Goal: Transaction & Acquisition: Subscribe to service/newsletter

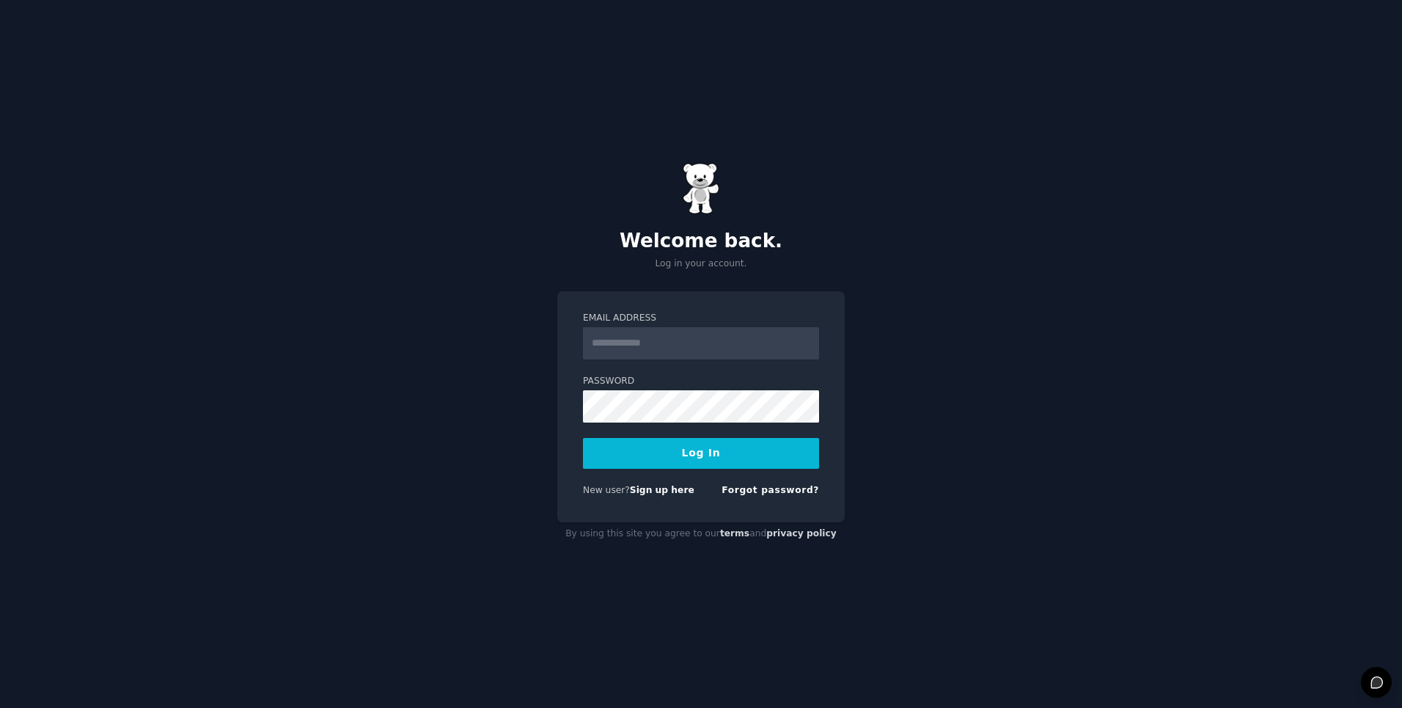
click at [710, 346] on input "Email Address" at bounding box center [701, 343] width 236 height 32
type input "**********"
click at [654, 489] on link "Sign up here" at bounding box center [662, 490] width 65 height 10
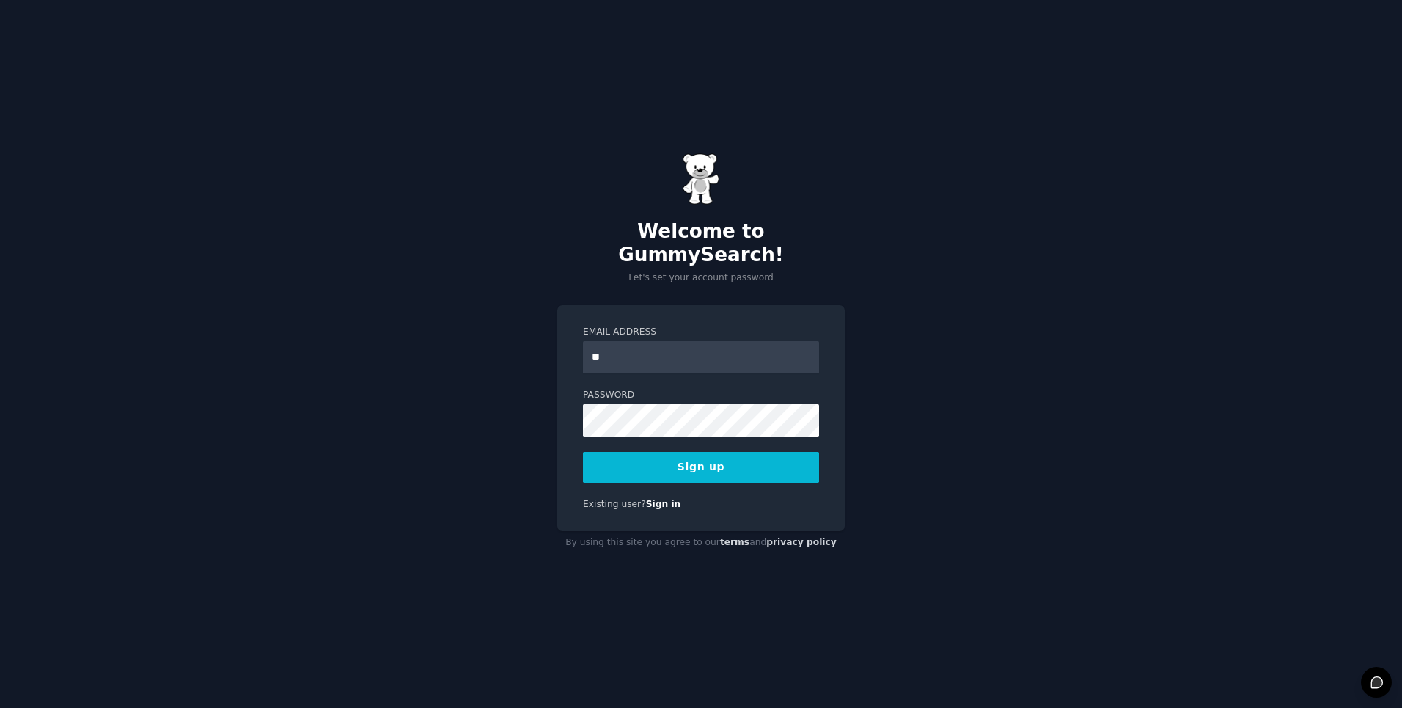
type input "*"
type input "**********"
click at [681, 455] on button "Sign up" at bounding box center [701, 467] width 236 height 31
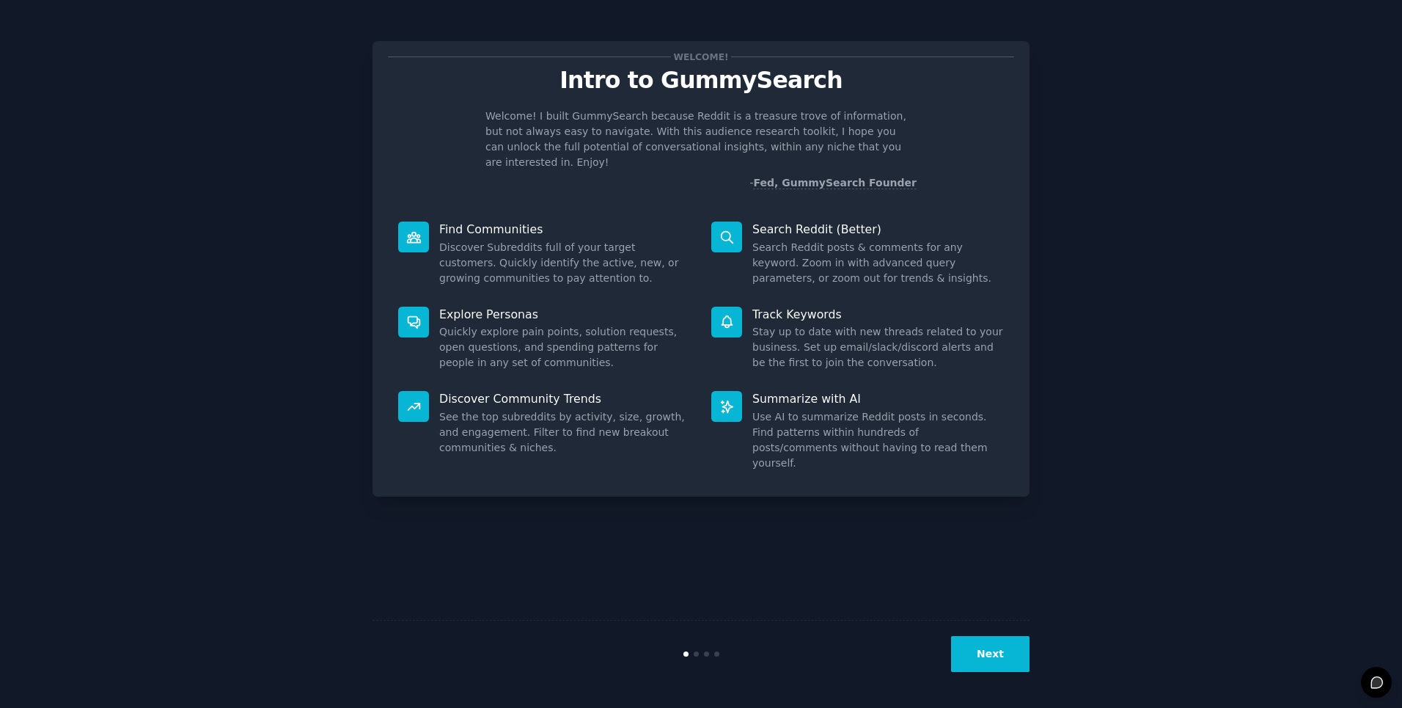
click at [978, 649] on button "Next" at bounding box center [990, 654] width 78 height 36
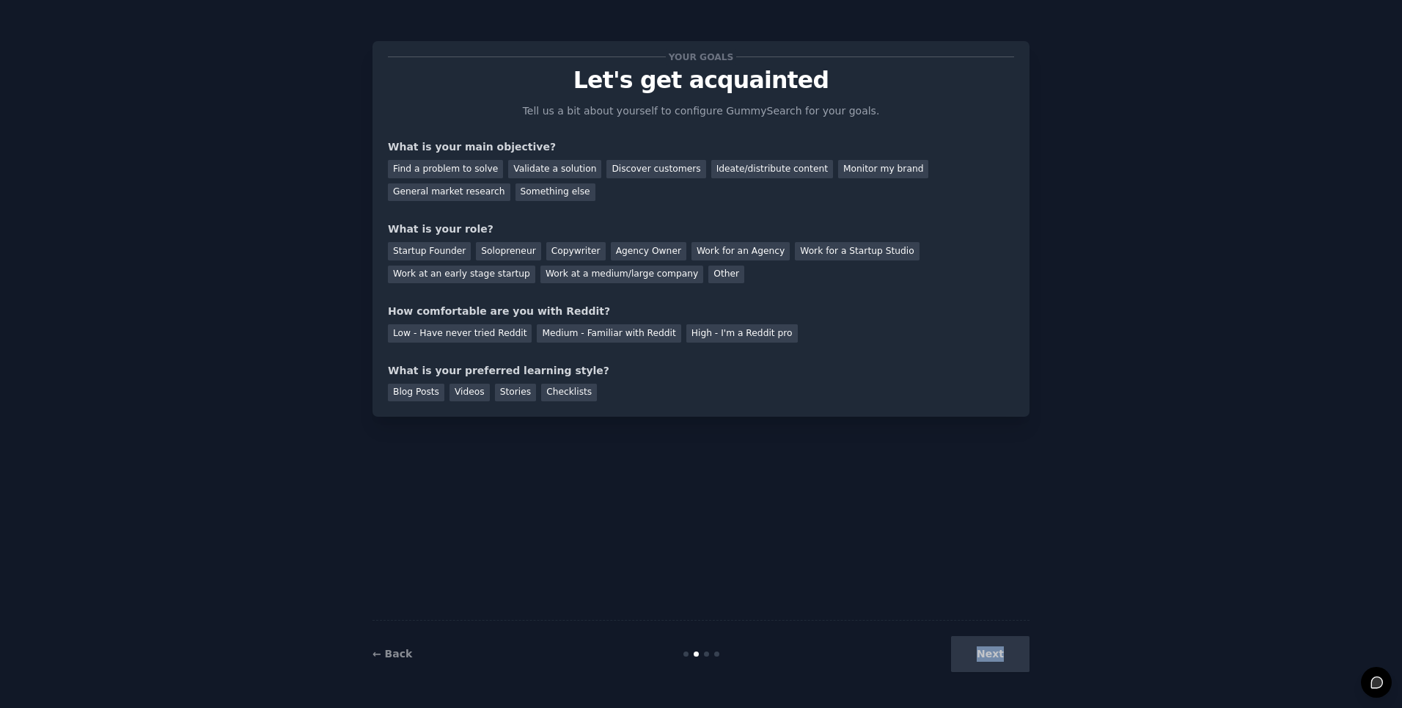
click at [978, 649] on div "Next" at bounding box center [919, 654] width 219 height 36
click at [471, 172] on div "Find a problem to solve" at bounding box center [445, 169] width 115 height 18
click at [490, 246] on div "Solopreneur" at bounding box center [508, 251] width 65 height 18
click at [573, 334] on div "Medium - Familiar with Reddit" at bounding box center [609, 333] width 144 height 18
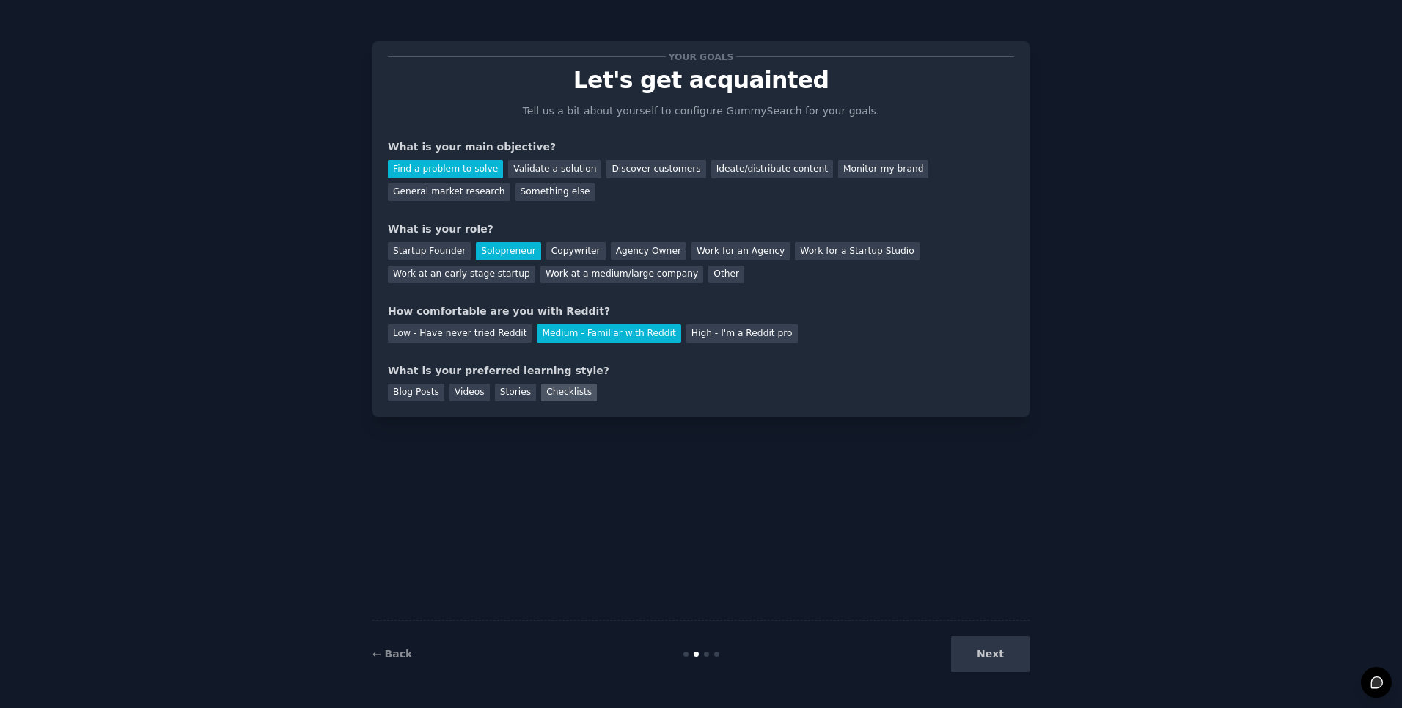
click at [558, 396] on div "Checklists" at bounding box center [569, 393] width 56 height 18
click at [522, 396] on div "Stories" at bounding box center [515, 393] width 41 height 18
click at [481, 394] on div "Videos" at bounding box center [470, 393] width 40 height 18
click at [596, 394] on div "Blog Posts Videos Stories Checklists" at bounding box center [701, 389] width 626 height 23
click at [585, 393] on div "Checklists" at bounding box center [569, 393] width 56 height 18
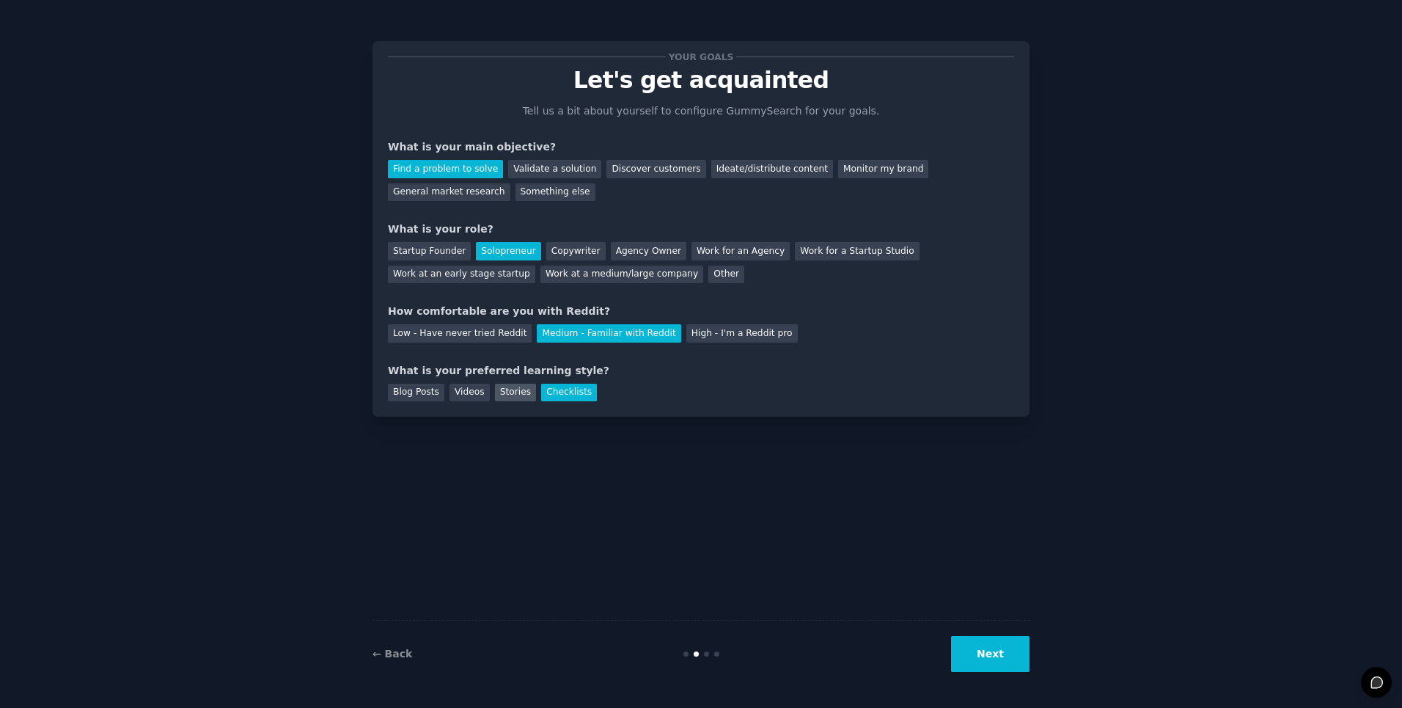
click at [519, 392] on div "Stories" at bounding box center [515, 393] width 41 height 18
click at [447, 395] on div "Blog Posts Videos Stories Checklists" at bounding box center [701, 389] width 626 height 23
click at [437, 395] on div "Blog Posts" at bounding box center [416, 393] width 56 height 18
click at [561, 399] on div "Checklists" at bounding box center [569, 393] width 56 height 18
click at [1001, 652] on button "Next" at bounding box center [990, 654] width 78 height 36
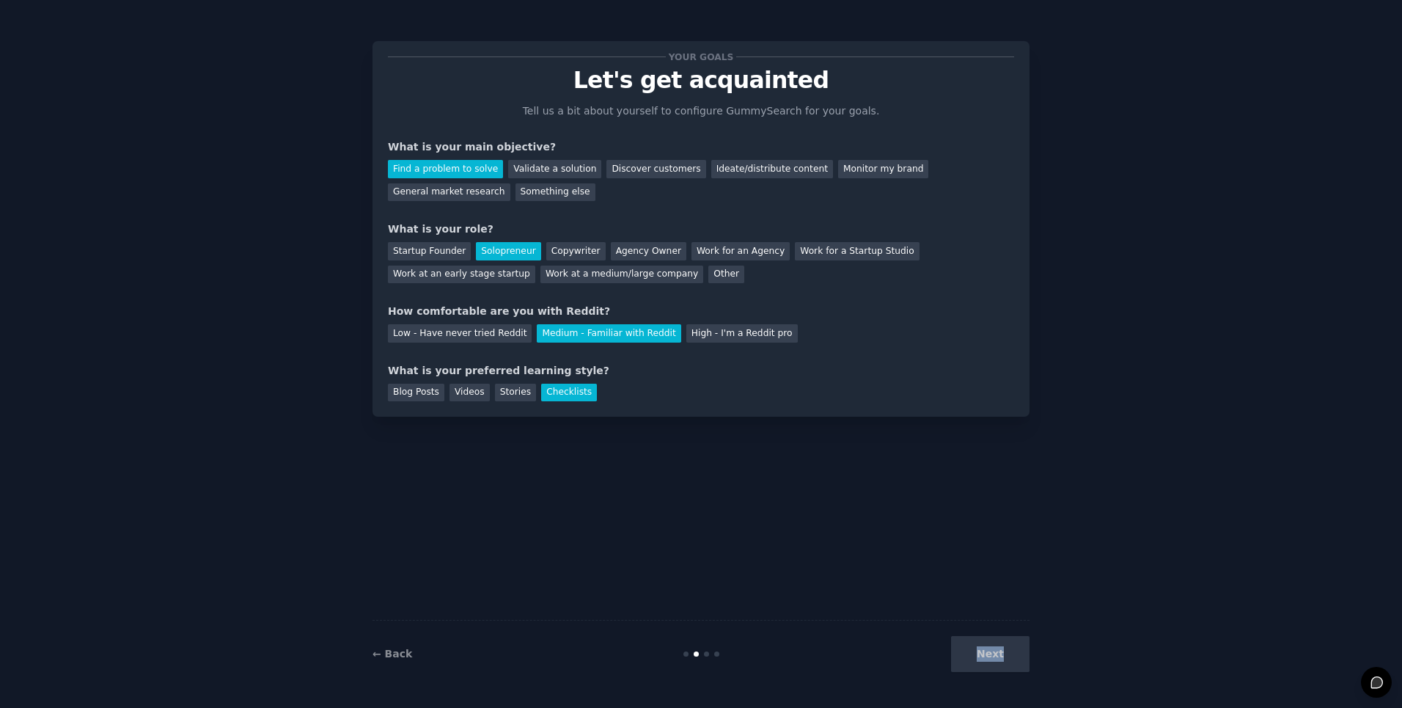
click at [1001, 652] on div "Next" at bounding box center [919, 654] width 219 height 36
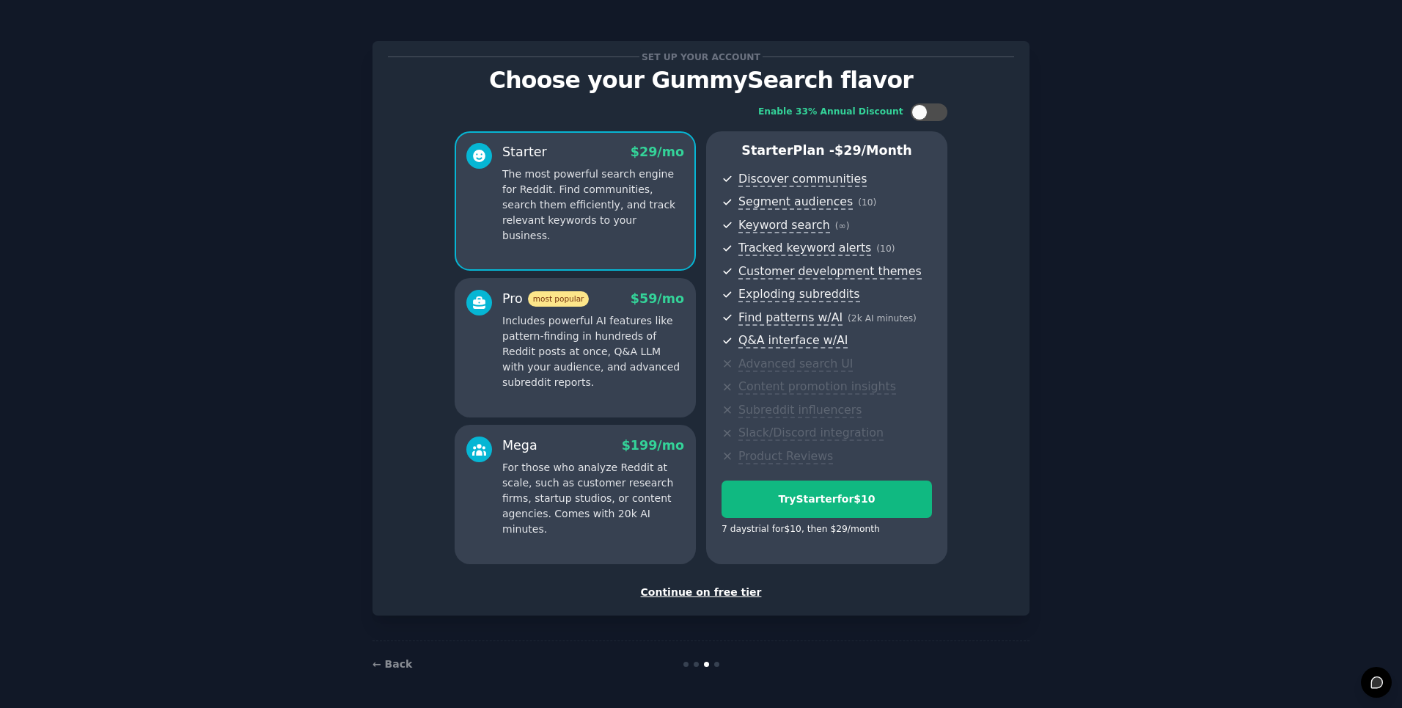
click at [736, 591] on div "Continue on free tier" at bounding box center [701, 592] width 626 height 15
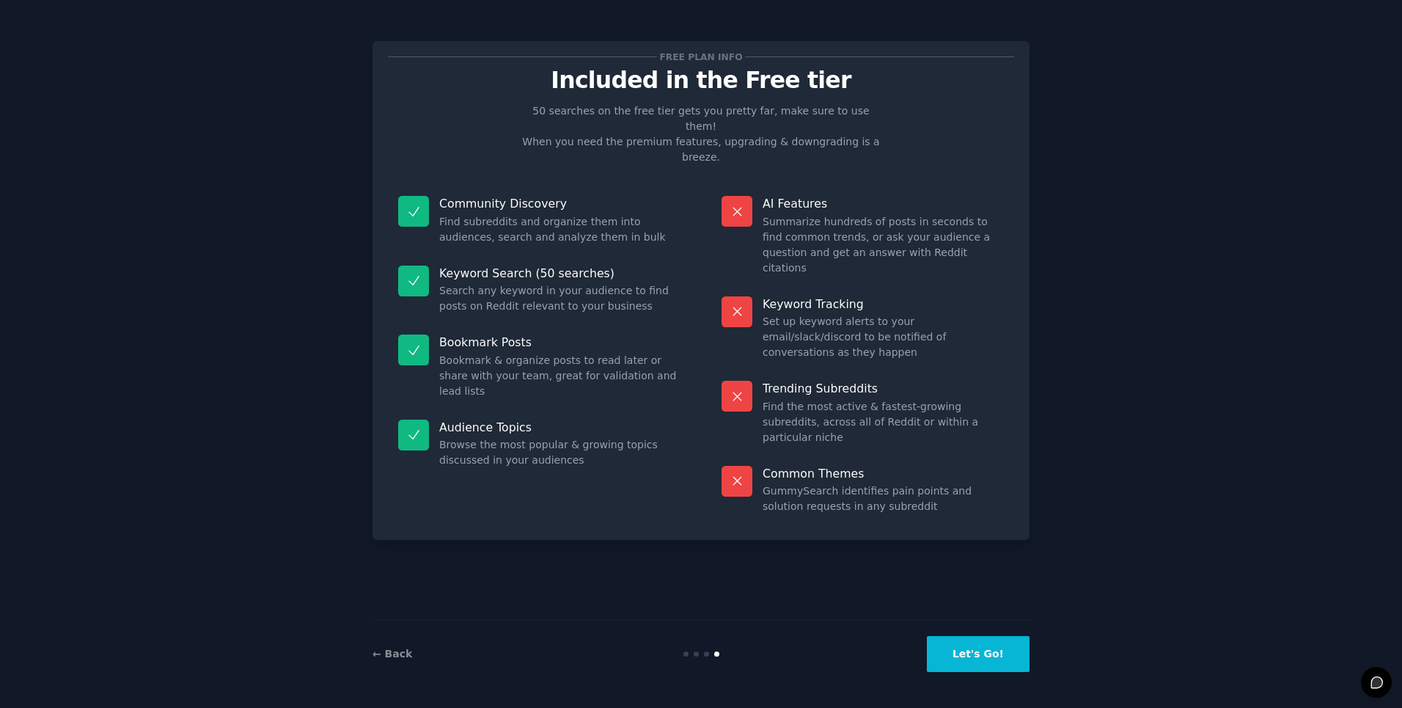
click at [953, 655] on button "Let's Go!" at bounding box center [978, 654] width 103 height 36
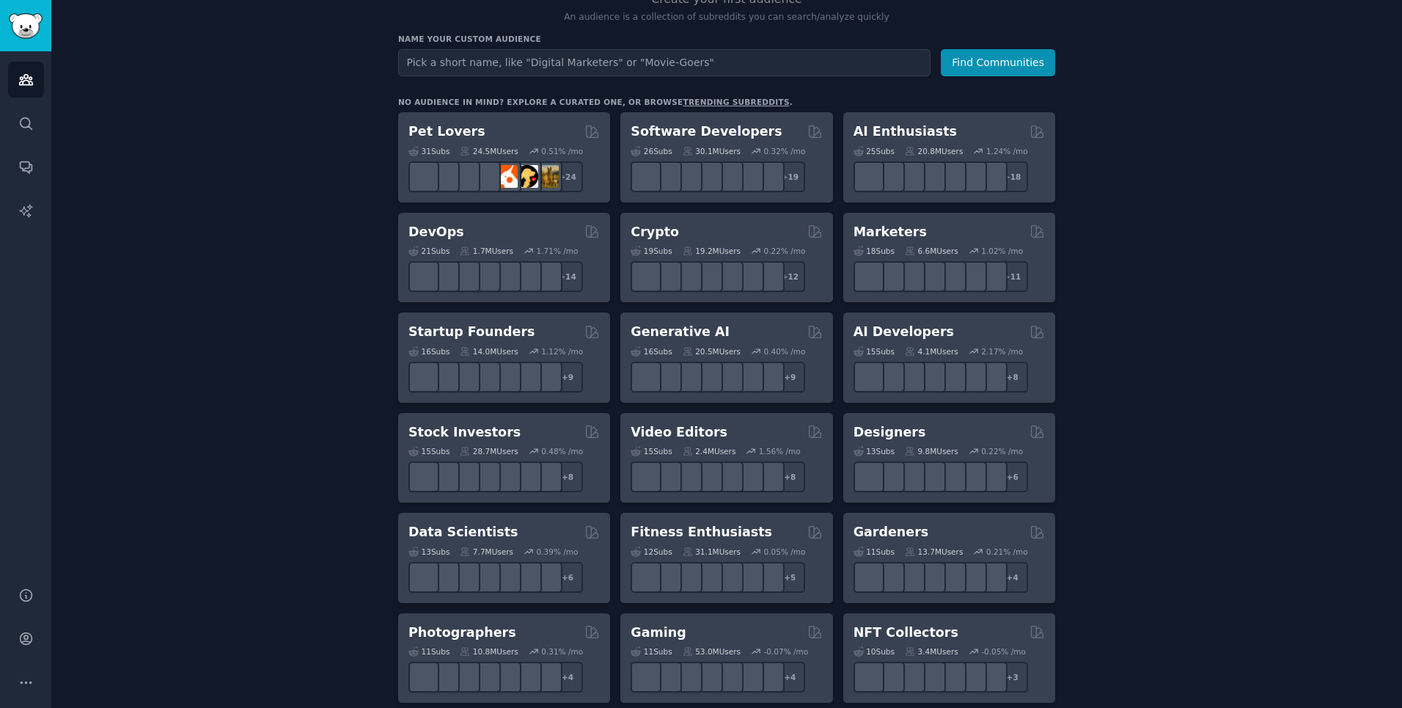
scroll to position [111, 0]
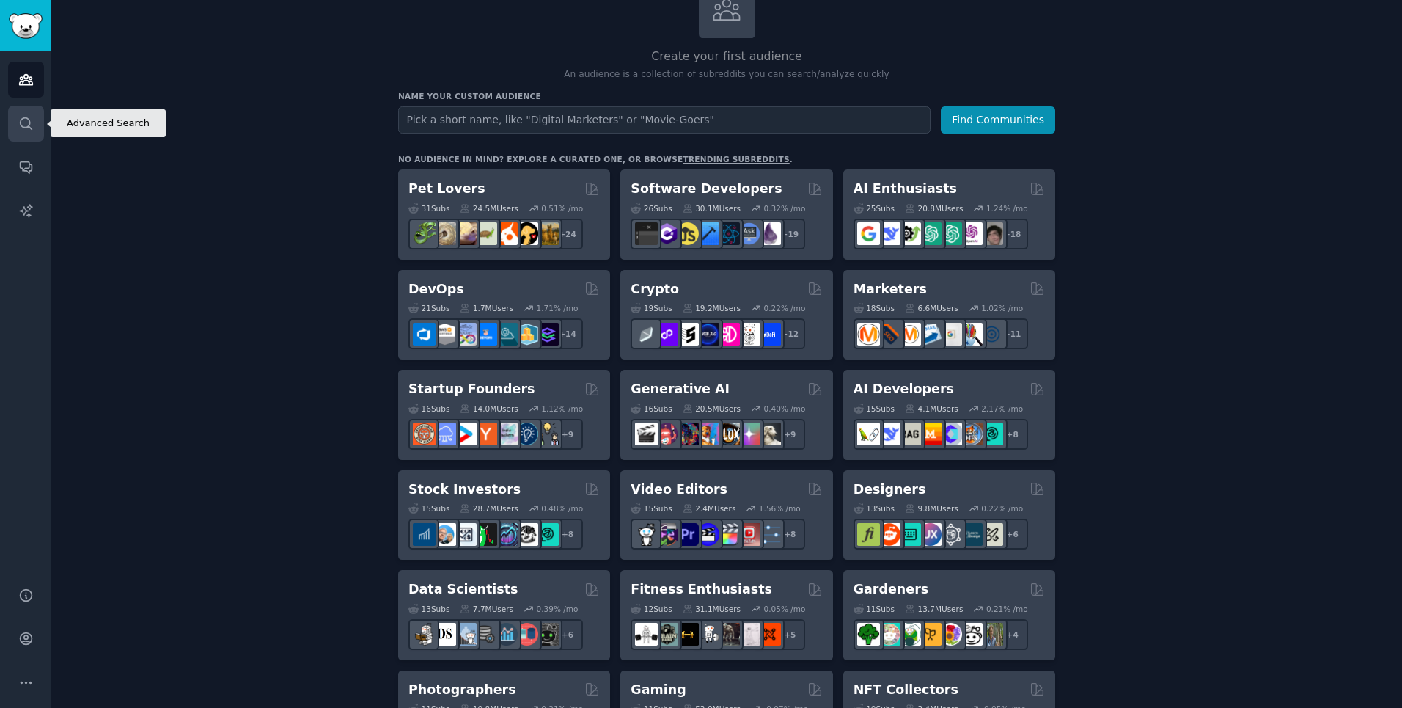
click at [26, 120] on icon "Sidebar" at bounding box center [25, 123] width 15 height 15
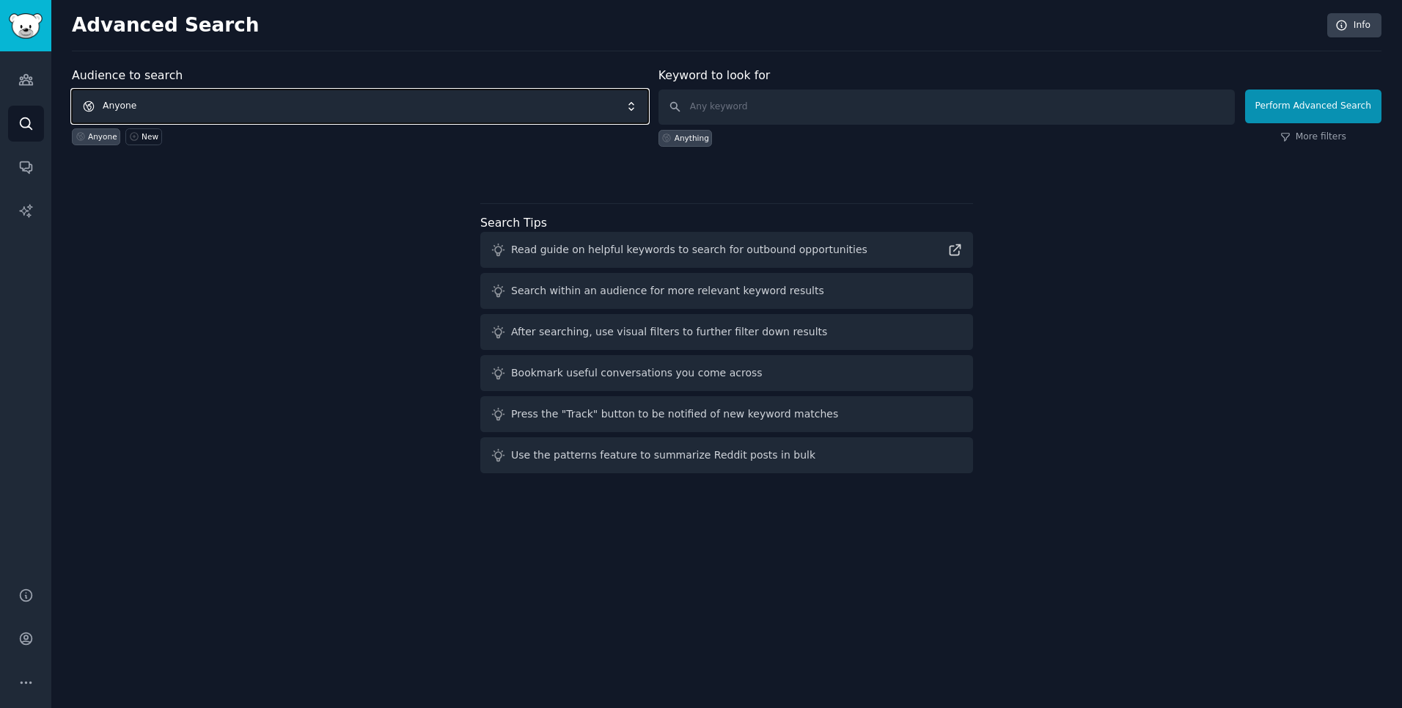
click at [496, 98] on span "Anyone" at bounding box center [360, 106] width 576 height 34
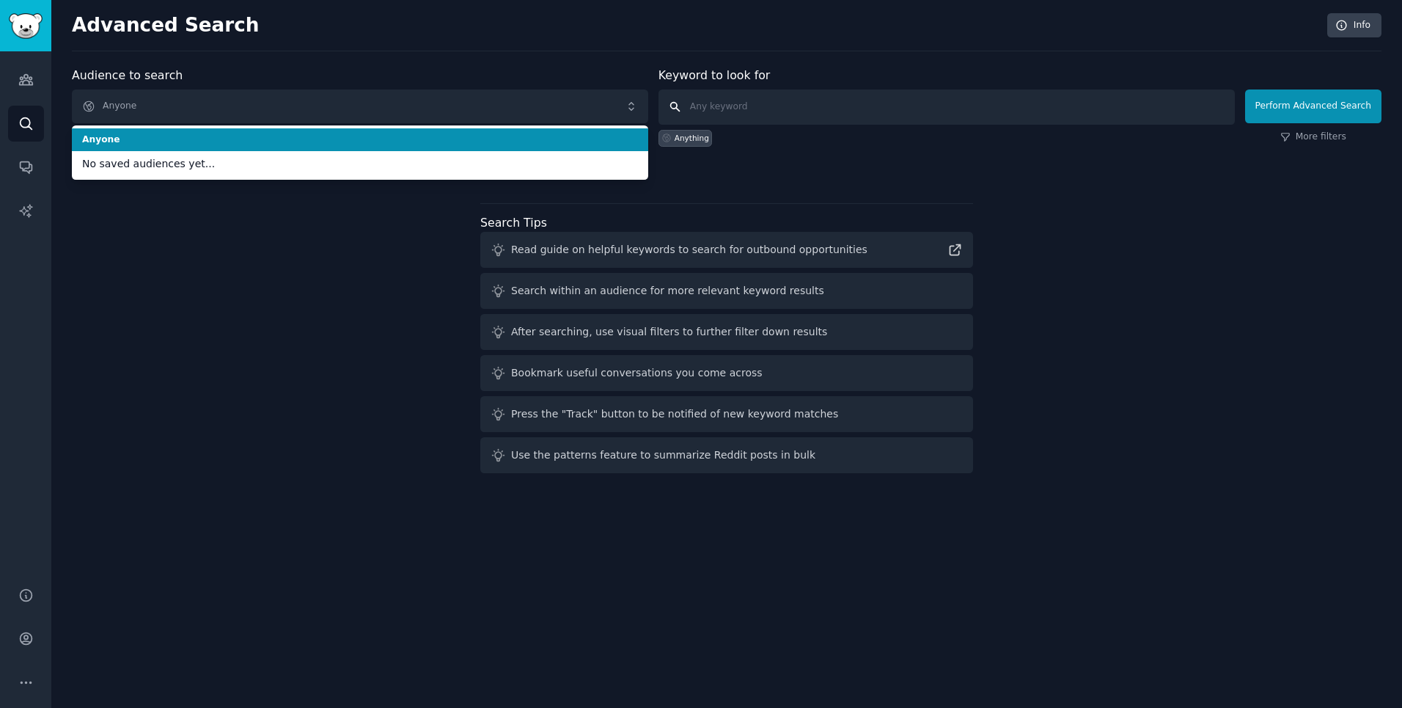
click at [747, 107] on input "text" at bounding box center [947, 106] width 576 height 35
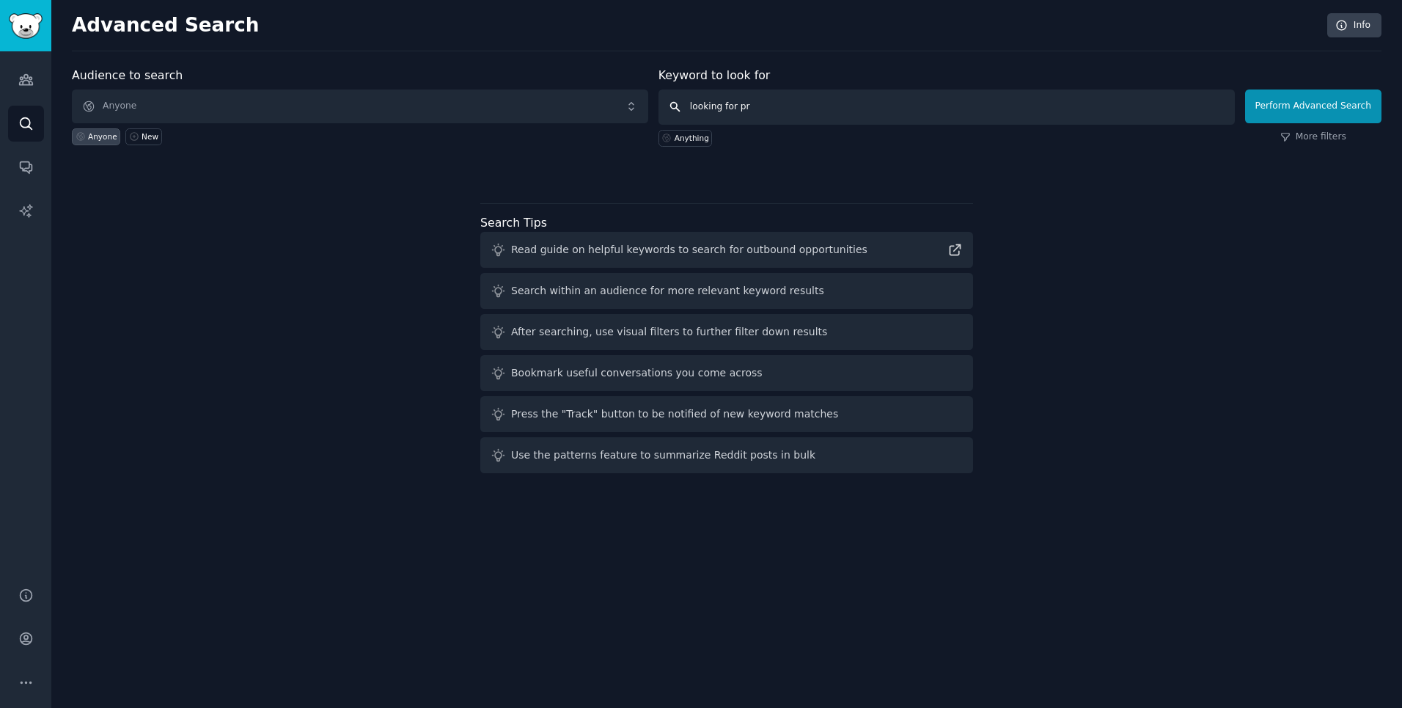
type input "looking for pr"
